Goal: Go to known website: Access a specific website the user already knows

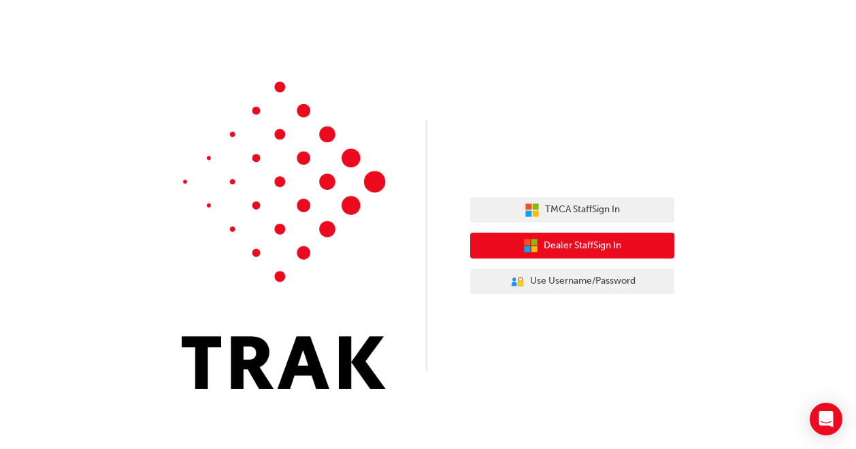
click at [544, 252] on span "Dealer Staff Sign In" at bounding box center [583, 246] width 78 height 16
